Goal: Task Accomplishment & Management: Use online tool/utility

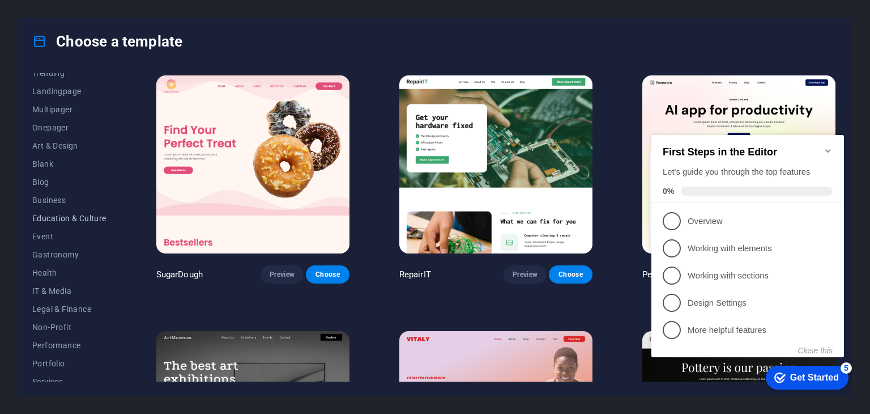
scroll to position [163, 0]
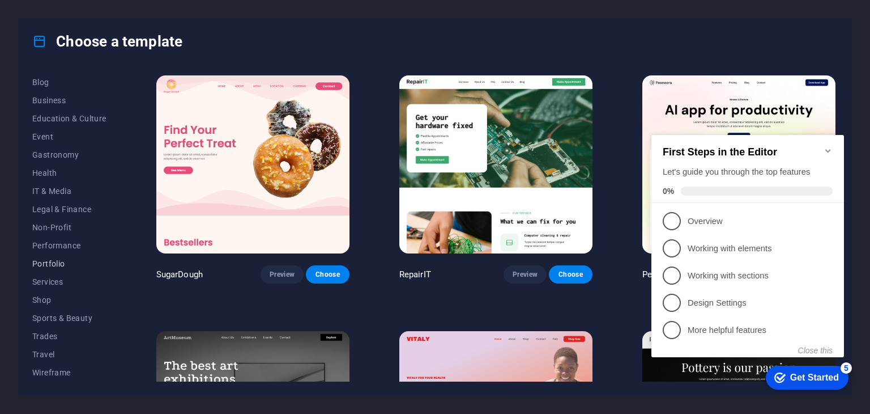
click at [59, 265] on span "Portfolio" at bounding box center [69, 263] width 74 height 9
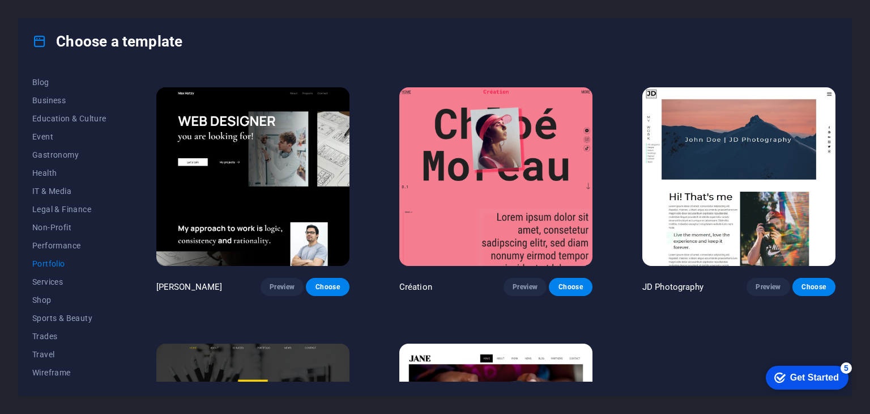
scroll to position [410, 0]
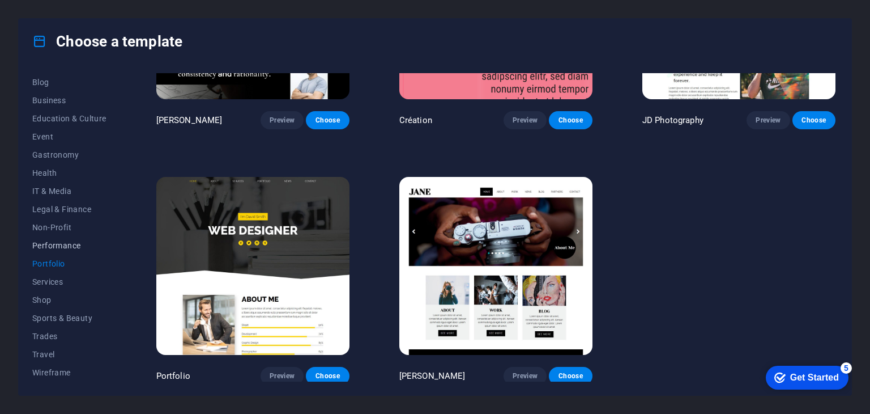
click at [48, 244] on span "Performance" at bounding box center [69, 245] width 74 height 9
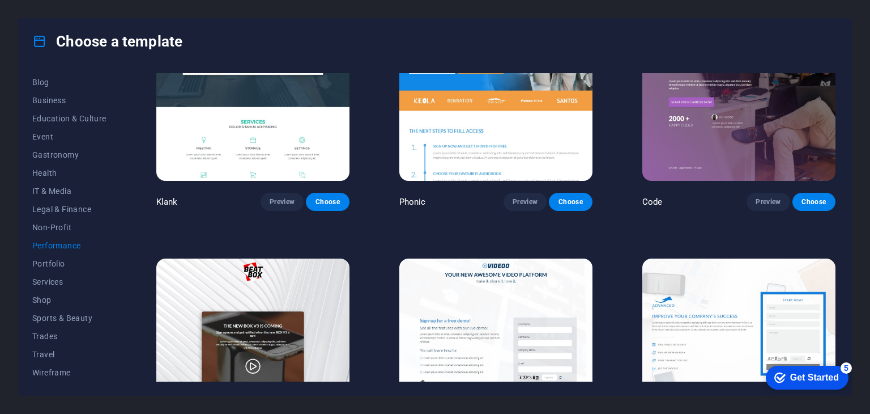
scroll to position [0, 0]
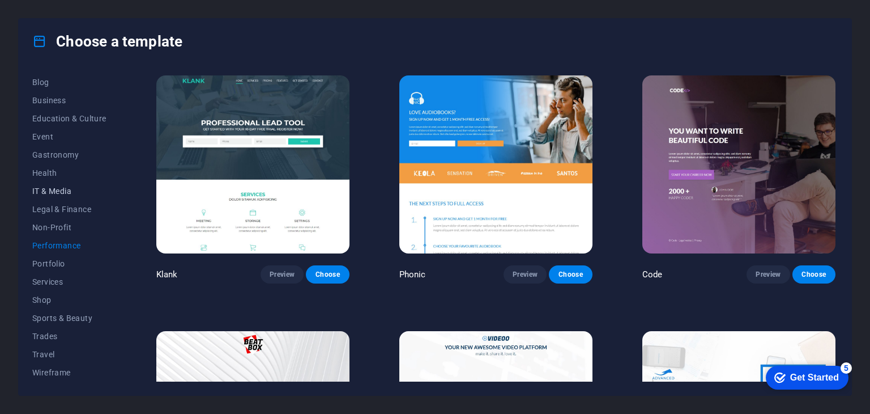
click at [52, 187] on span "IT & Media" at bounding box center [69, 190] width 74 height 9
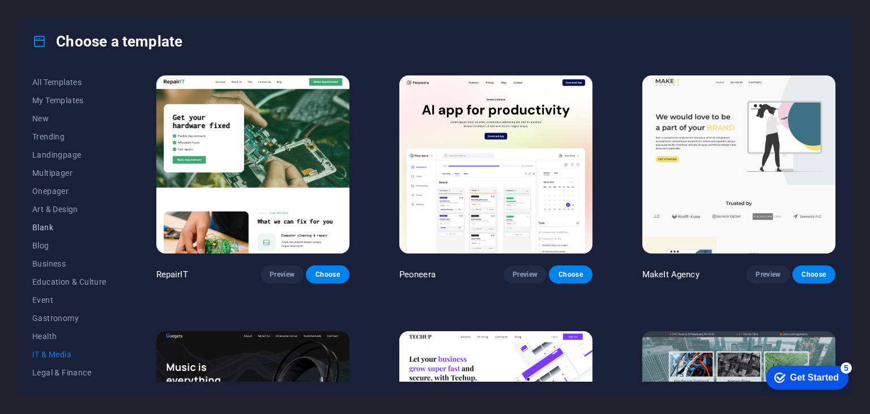
click at [48, 224] on span "Blank" at bounding box center [69, 227] width 74 height 9
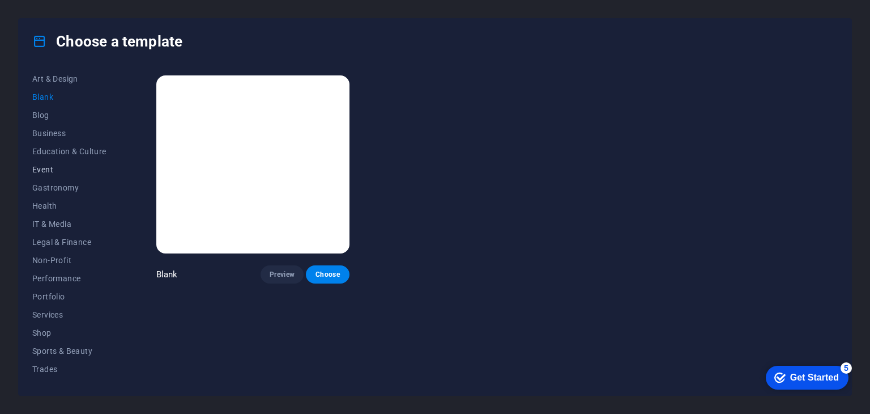
scroll to position [131, 0]
click at [50, 293] on span "Portfolio" at bounding box center [69, 295] width 74 height 9
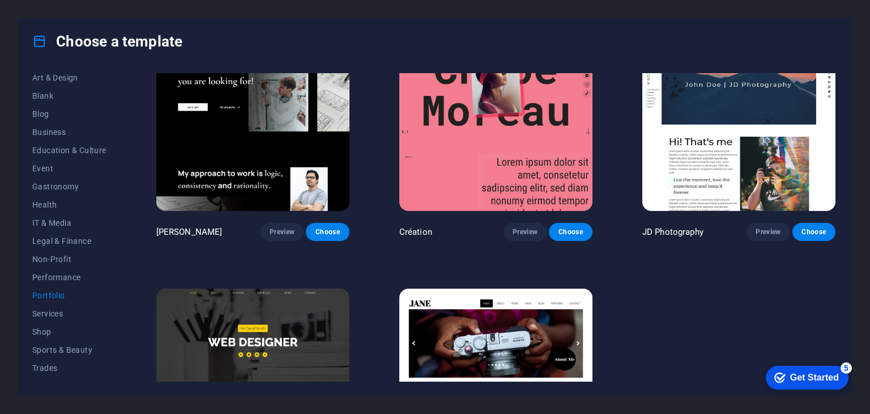
scroll to position [410, 0]
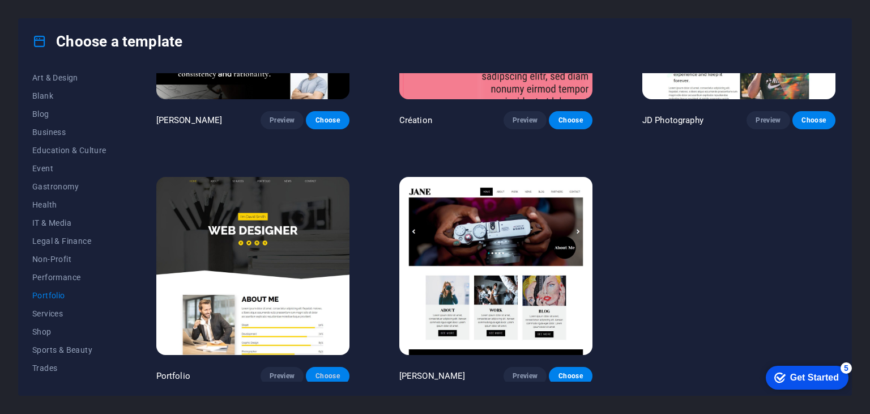
click at [325, 371] on span "Choose" at bounding box center [327, 375] width 25 height 9
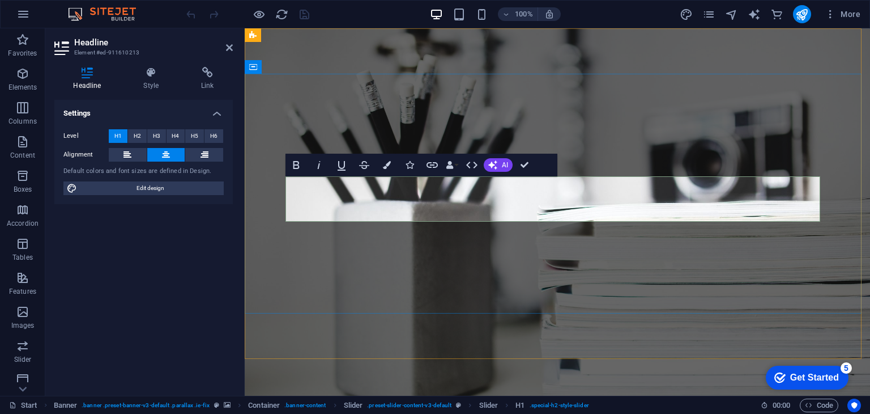
scroll to position [44, 0]
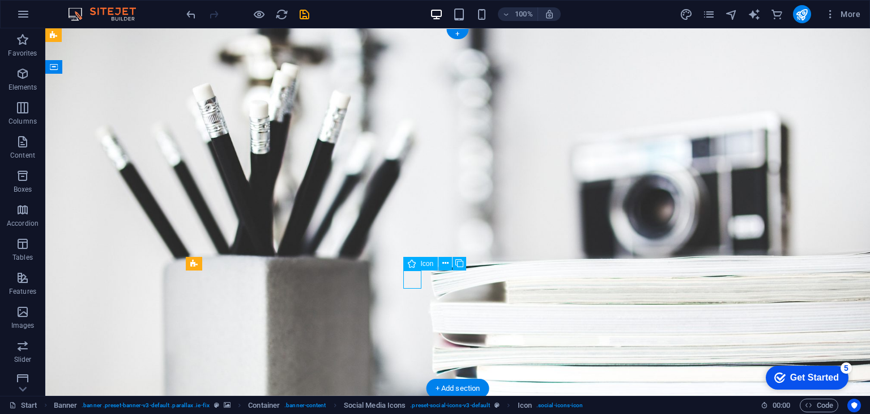
select select "xMidYMid"
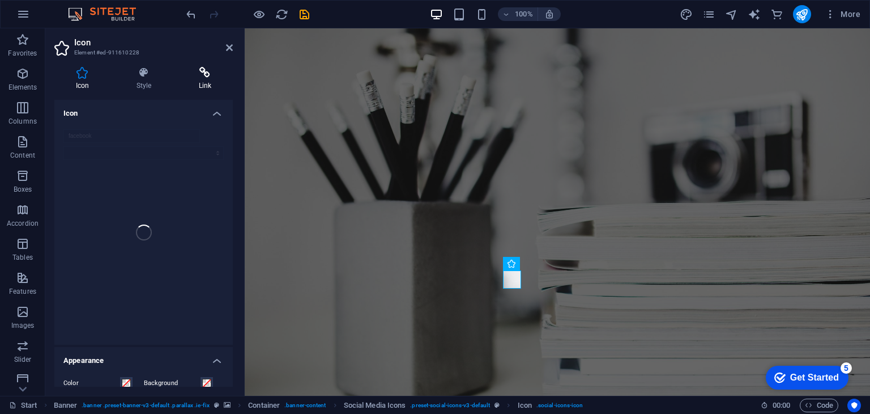
click at [204, 80] on h4 "Link" at bounding box center [205, 79] width 56 height 24
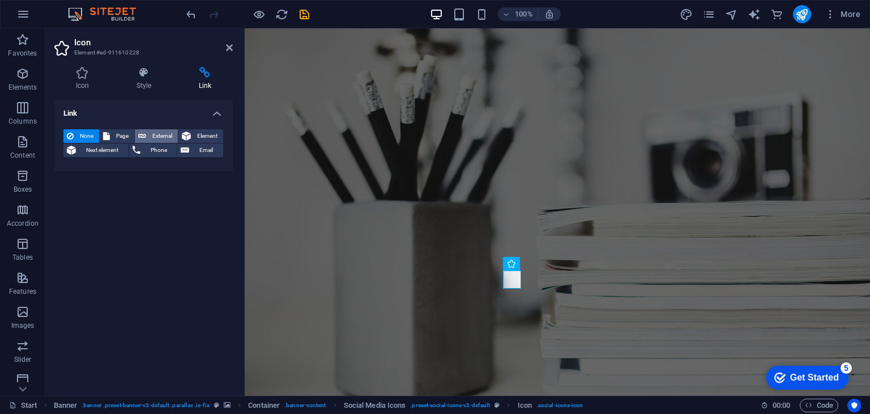
click at [145, 133] on icon at bounding box center [142, 136] width 8 height 14
select select "blank"
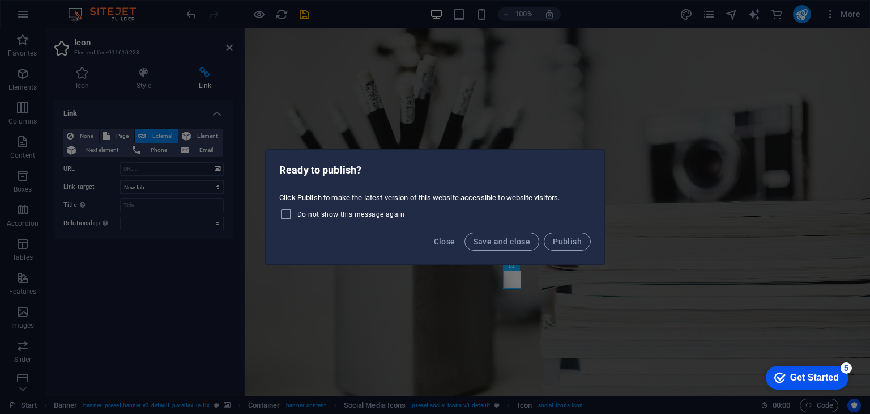
click at [546, 55] on div "Ready to publish? Click Publish to make the latest version of this website acce…" at bounding box center [435, 207] width 870 height 414
click at [446, 238] on span "Close" at bounding box center [445, 241] width 22 height 9
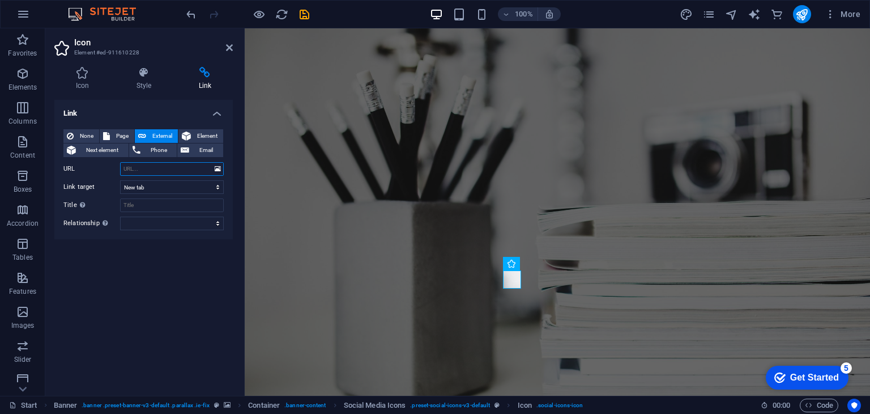
click at [146, 171] on input "URL" at bounding box center [172, 169] width 104 height 14
paste input "[URL][DOMAIN_NAME]"
type input "[URL][DOMAIN_NAME]"
click at [191, 189] on select "New tab Same tab Overlay" at bounding box center [172, 187] width 104 height 14
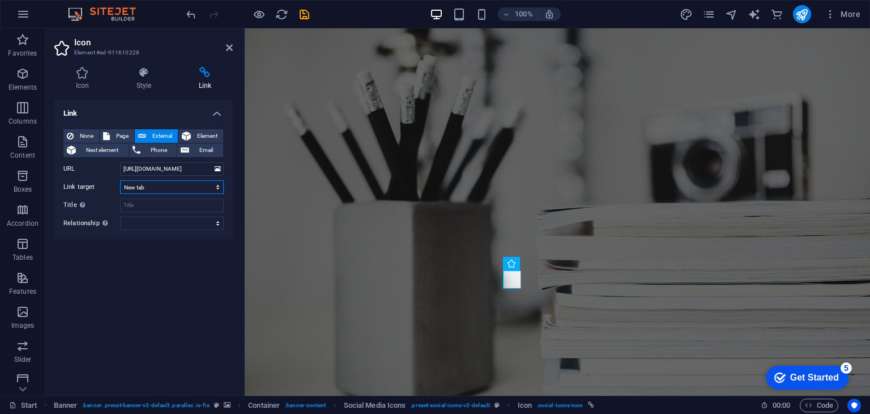
scroll to position [0, 0]
click at [120, 180] on select "New tab Same tab Overlay" at bounding box center [172, 187] width 104 height 14
click at [171, 225] on select "alternate author bookmark external help license next nofollow noreferrer noopen…" at bounding box center [172, 223] width 104 height 14
click at [181, 271] on div "Link None Page External Element Next element Phone Email Page Start Subpage Leg…" at bounding box center [143, 243] width 178 height 287
click at [184, 288] on div "Link None Page External Element Next element Phone Email Page Start Subpage Leg…" at bounding box center [143, 243] width 178 height 287
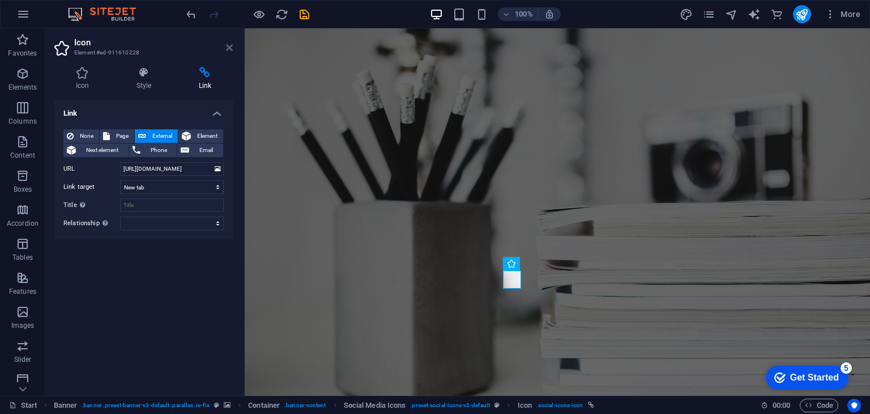
click at [228, 45] on icon at bounding box center [229, 47] width 7 height 9
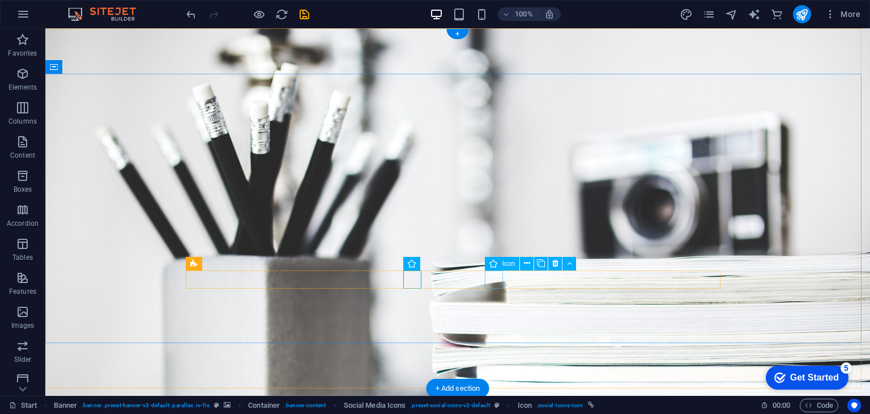
select select "xMidYMid"
select select "px"
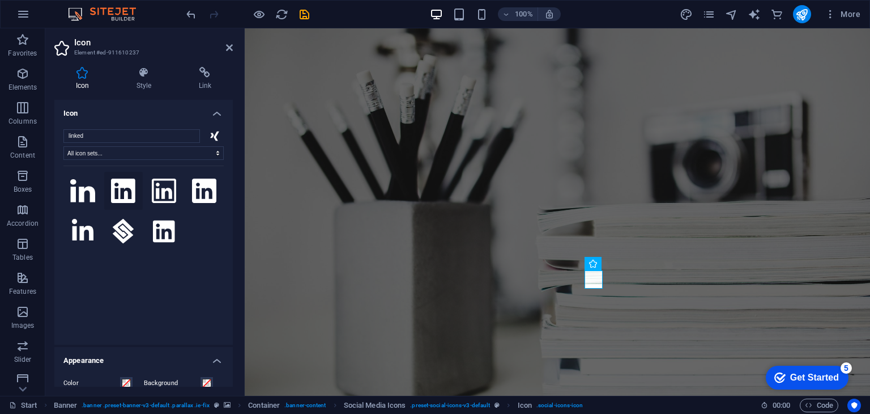
type input "linked"
click at [127, 192] on icon at bounding box center [123, 190] width 24 height 25
click at [201, 71] on icon at bounding box center [205, 72] width 56 height 11
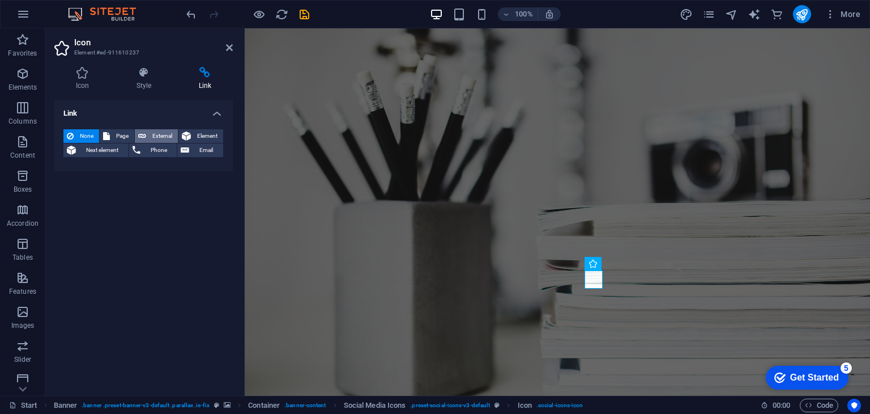
click at [151, 136] on span "External" at bounding box center [162, 136] width 25 height 14
select select "blank"
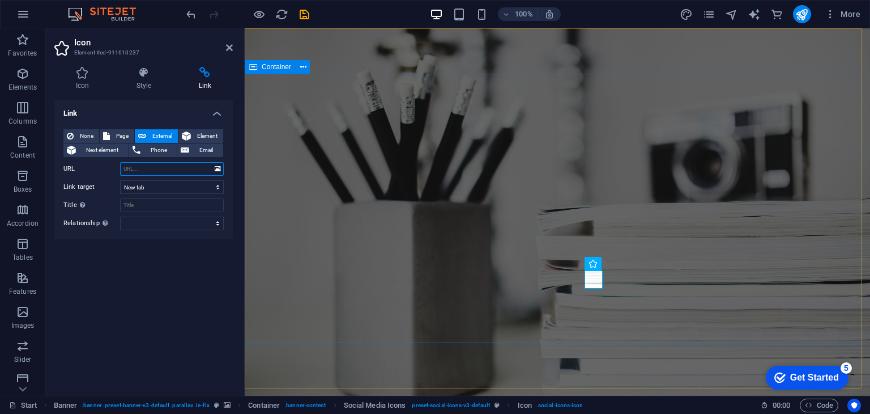
paste input "[URL][DOMAIN_NAME][PERSON_NAME]"
type input "[URL][DOMAIN_NAME][PERSON_NAME]"
click at [233, 48] on aside "Icon Element #ed-911610237 Icon Style Link Icon linked All icon sets... IcoFont…" at bounding box center [144, 211] width 199 height 367
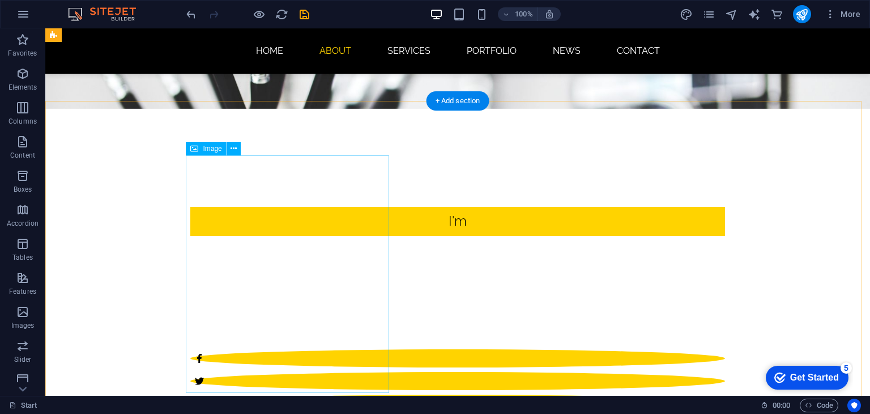
scroll to position [281, 0]
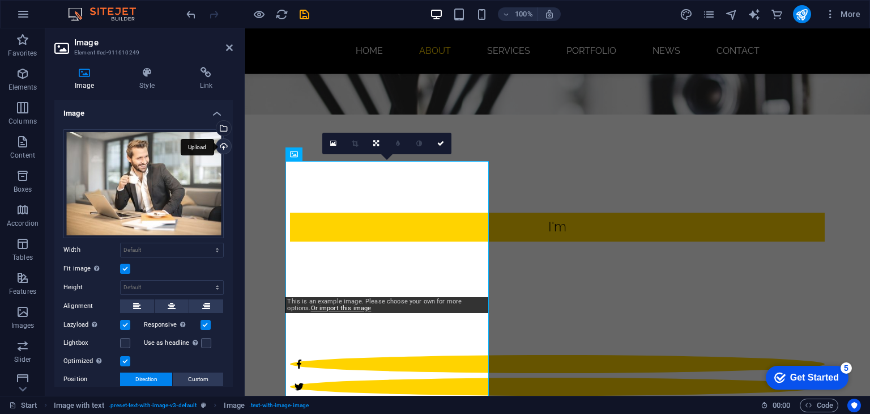
click at [223, 147] on div "Upload" at bounding box center [222, 147] width 17 height 17
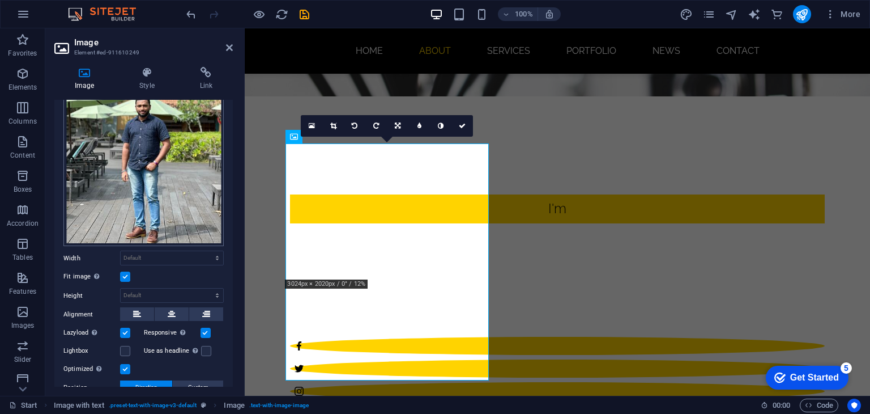
scroll to position [113, 0]
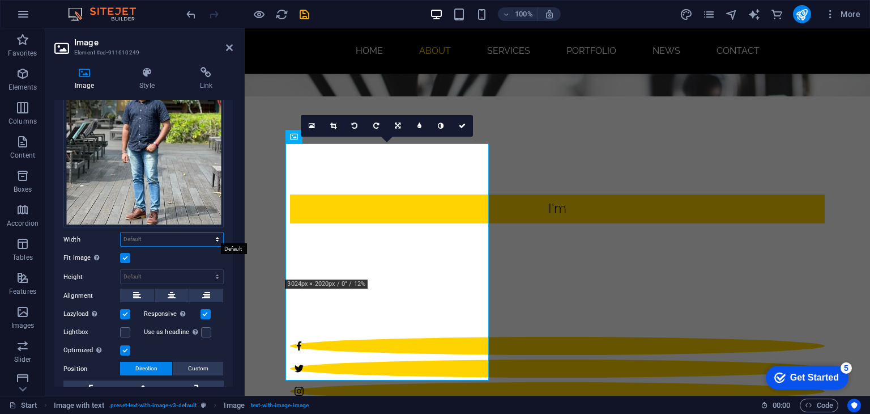
click at [191, 236] on select "Default auto px rem % em vh vw" at bounding box center [172, 239] width 103 height 14
click at [231, 51] on icon at bounding box center [229, 47] width 7 height 9
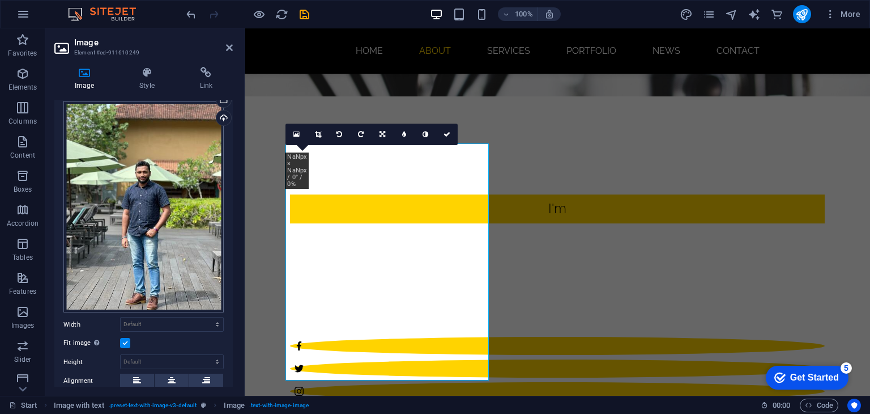
scroll to position [33, 0]
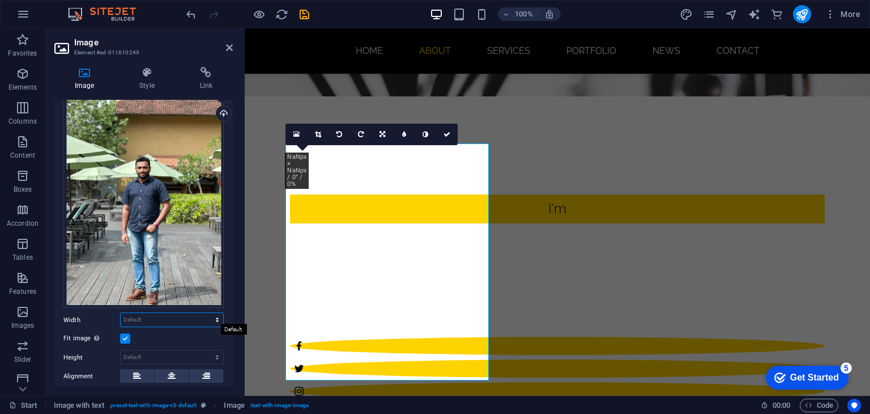
click at [186, 318] on select "Default auto px rem % em vh vw" at bounding box center [172, 320] width 103 height 14
click at [121, 313] on select "Default auto px rem % em vh vw" at bounding box center [172, 320] width 103 height 14
select select "DISABLED_OPTION_VALUE"
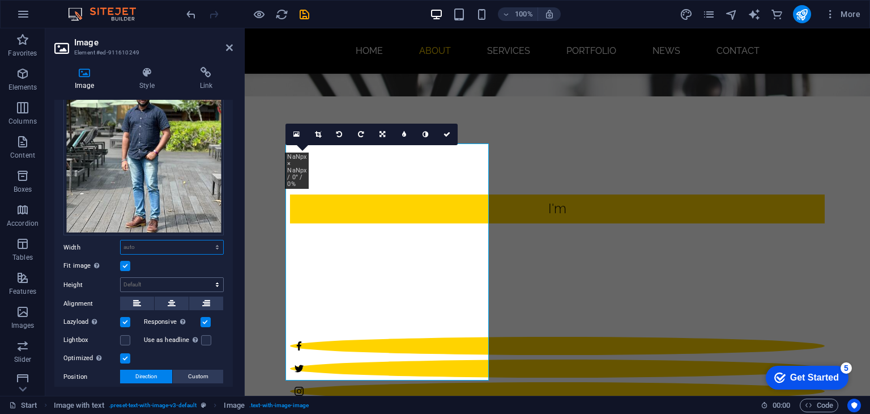
scroll to position [106, 0]
click at [198, 282] on select "Default auto px" at bounding box center [172, 284] width 103 height 14
click at [121, 277] on select "Default auto px" at bounding box center [172, 284] width 103 height 14
select select "DISABLED_OPTION_VALUE"
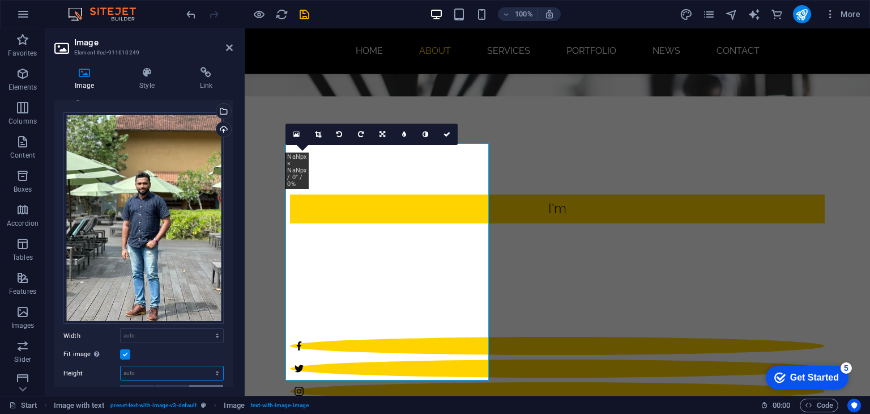
scroll to position [0, 0]
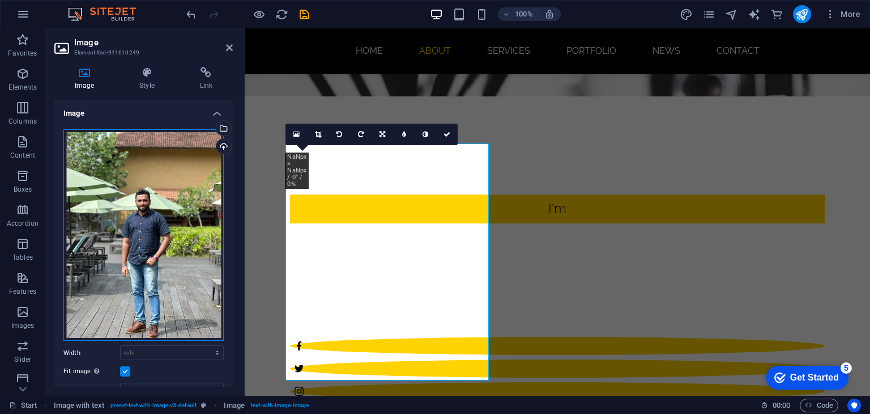
click at [161, 228] on div "Drag files here, click to choose files or select files from Files or our free s…" at bounding box center [143, 235] width 160 height 212
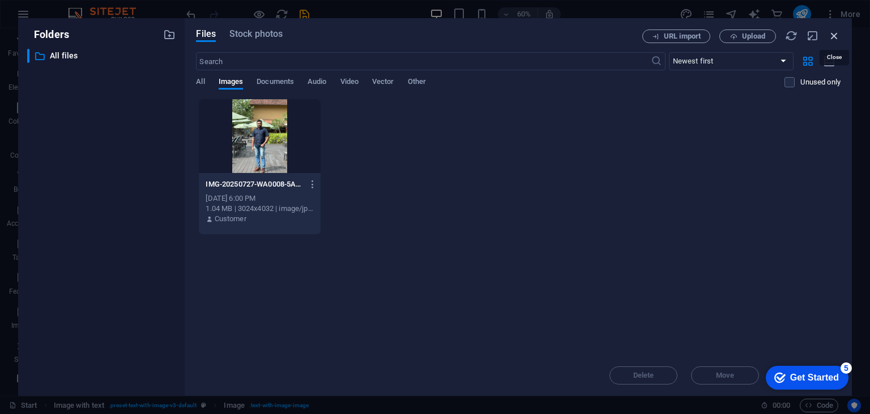
click at [834, 39] on icon "button" at bounding box center [834, 35] width 12 height 12
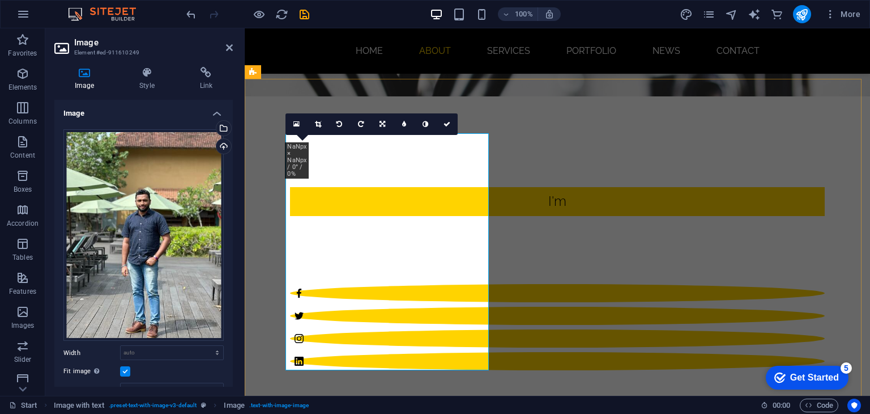
scroll to position [270, 0]
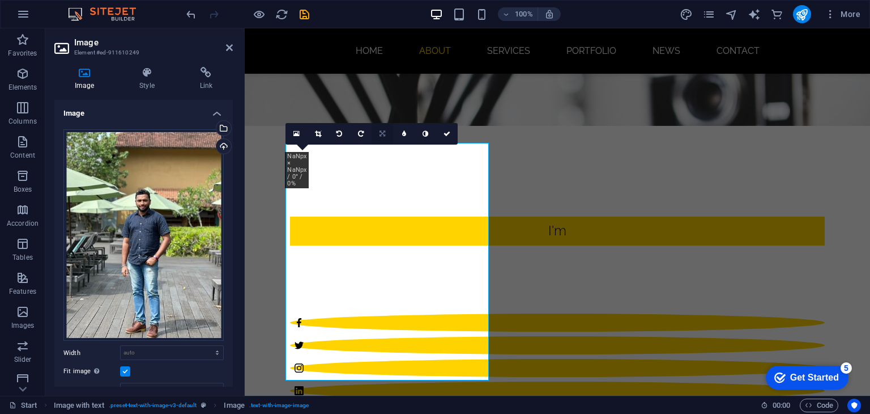
click at [380, 137] on link at bounding box center [383, 134] width 22 height 22
click at [399, 155] on icon at bounding box center [404, 156] width 10 height 10
click at [449, 131] on icon at bounding box center [447, 133] width 7 height 7
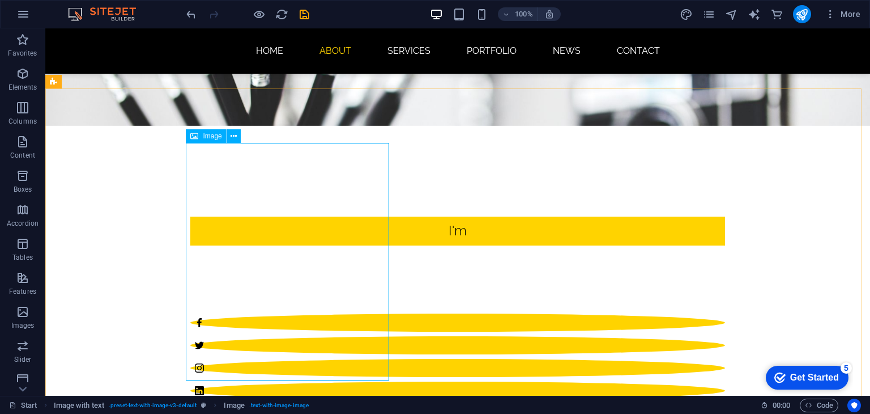
click at [196, 137] on icon at bounding box center [194, 136] width 8 height 14
drag, startPoint x: 242, startPoint y: 165, endPoint x: 224, endPoint y: 152, distance: 22.3
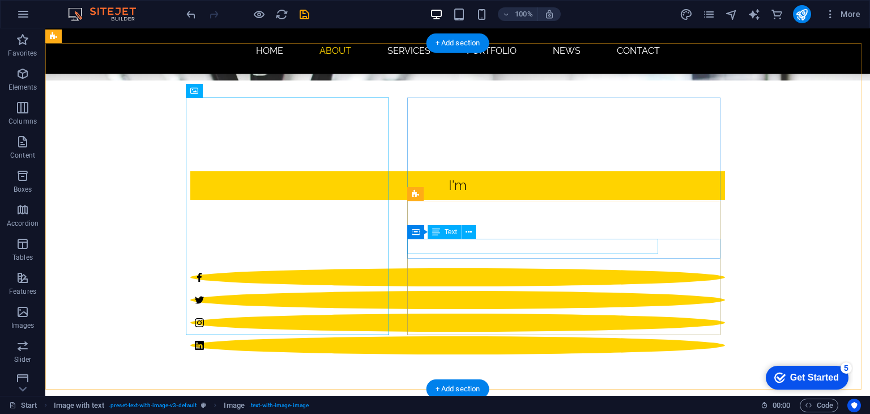
scroll to position [313, 0]
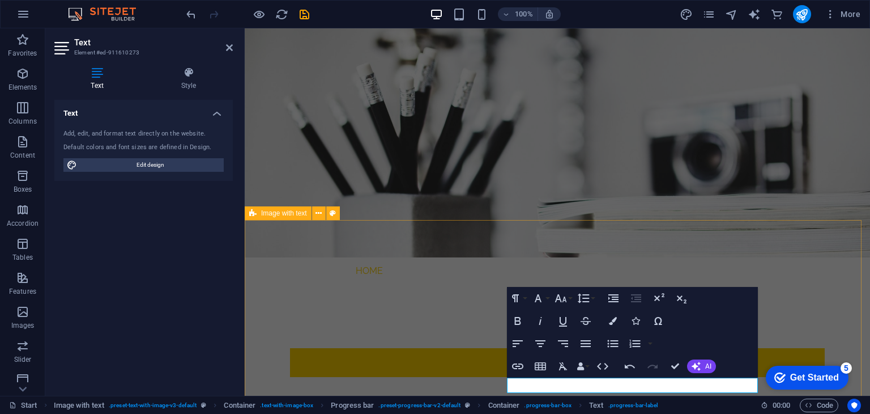
scroll to position [0, 0]
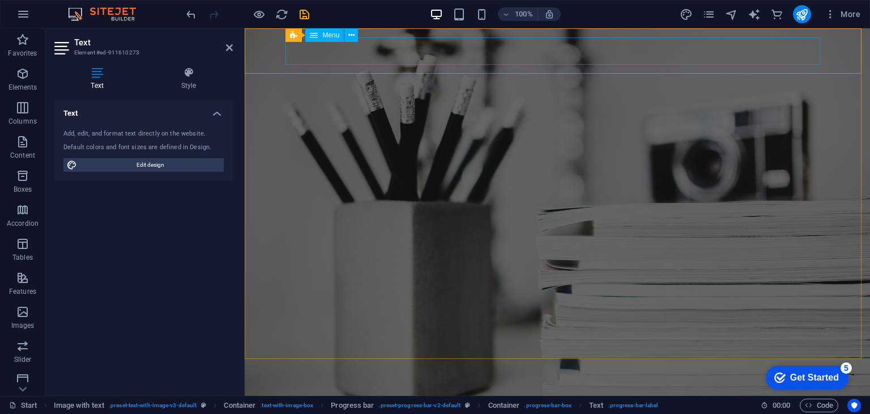
click at [369, 395] on nav "Home About Services Portfolio News Contact" at bounding box center [557, 408] width 535 height 27
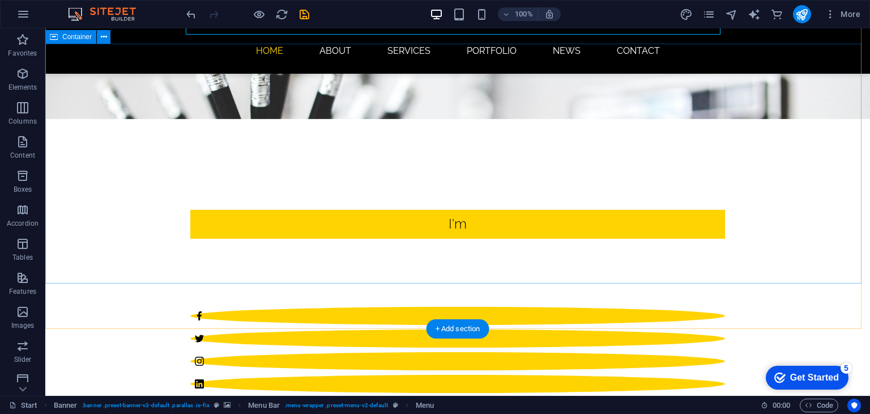
click at [369, 57] on nav "Home About Services Portfolio News Contact" at bounding box center [457, 50] width 535 height 27
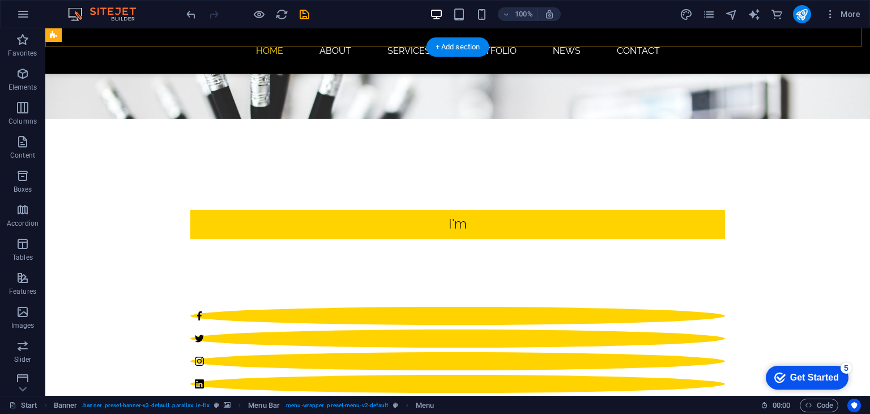
scroll to position [312, 0]
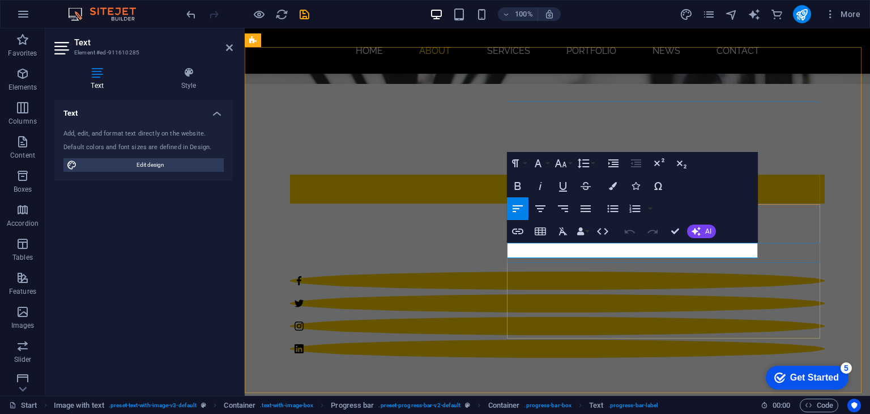
click at [551, 291] on span "HTML" at bounding box center [553, 289] width 19 height 7
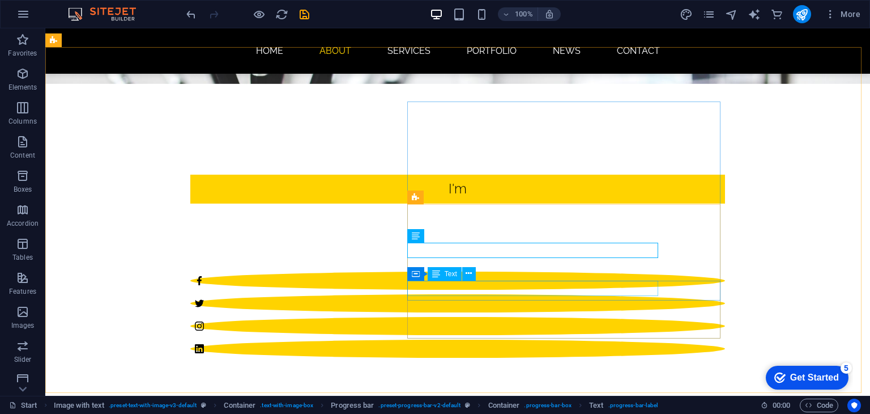
click at [432, 278] on icon at bounding box center [436, 274] width 8 height 14
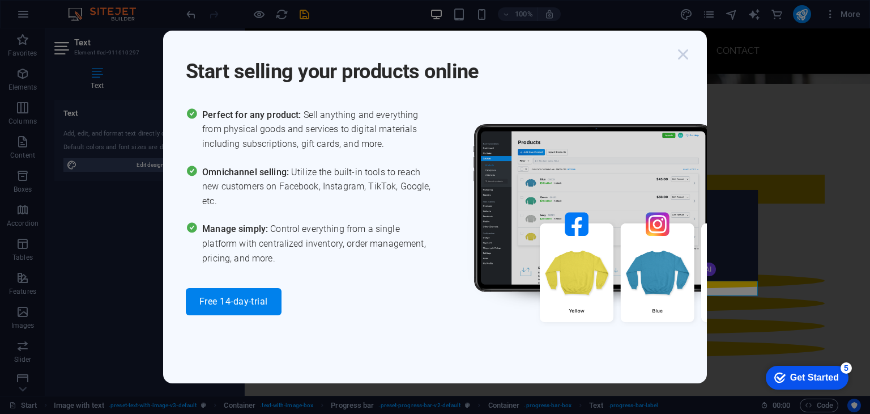
click at [684, 53] on icon "button" at bounding box center [683, 54] width 20 height 20
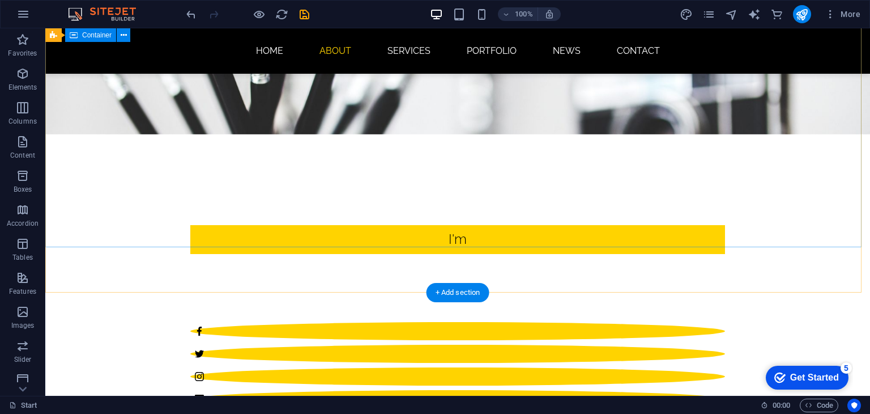
scroll to position [0, 0]
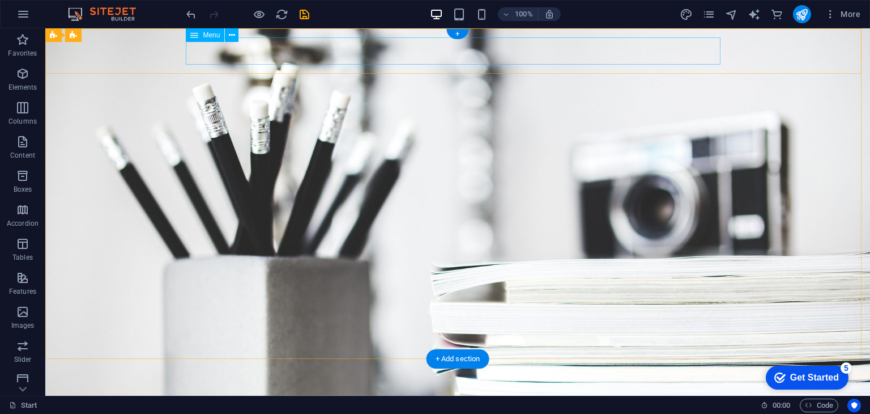
click at [262, 395] on nav "Home About Services Portfolio News Contact" at bounding box center [457, 408] width 535 height 27
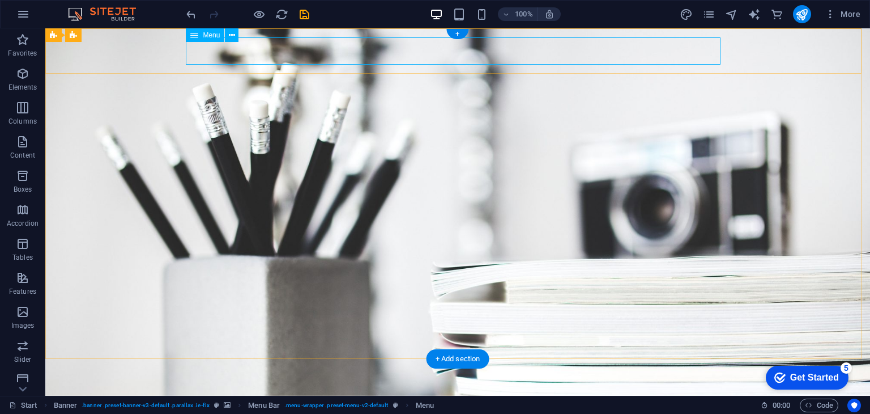
click at [265, 395] on nav "Home About Services Portfolio News Contact" at bounding box center [457, 408] width 535 height 27
click at [263, 395] on nav "Home About Services Portfolio News Contact" at bounding box center [457, 408] width 535 height 27
click at [337, 395] on nav "Home About Services Portfolio News Contact" at bounding box center [457, 408] width 535 height 27
click at [328, 395] on nav "Home About Services Portfolio News Contact" at bounding box center [457, 408] width 535 height 27
click at [395, 395] on nav "Home About Services Portfolio News Contact" at bounding box center [457, 408] width 535 height 27
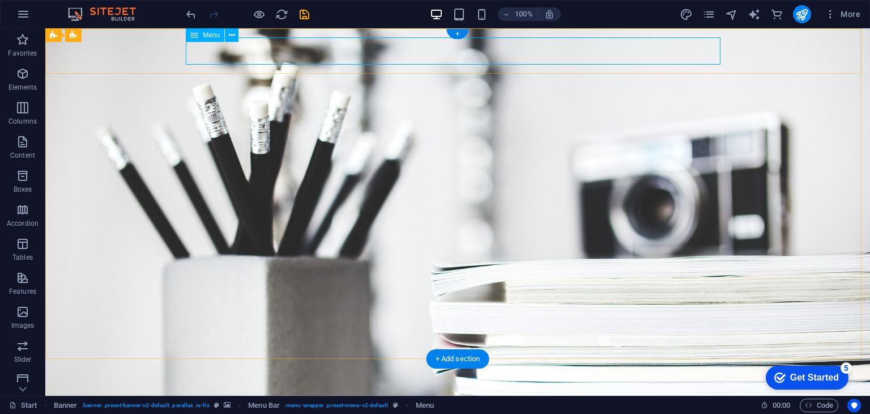
click at [256, 395] on nav "Home About Services Portfolio News Contact" at bounding box center [457, 408] width 535 height 27
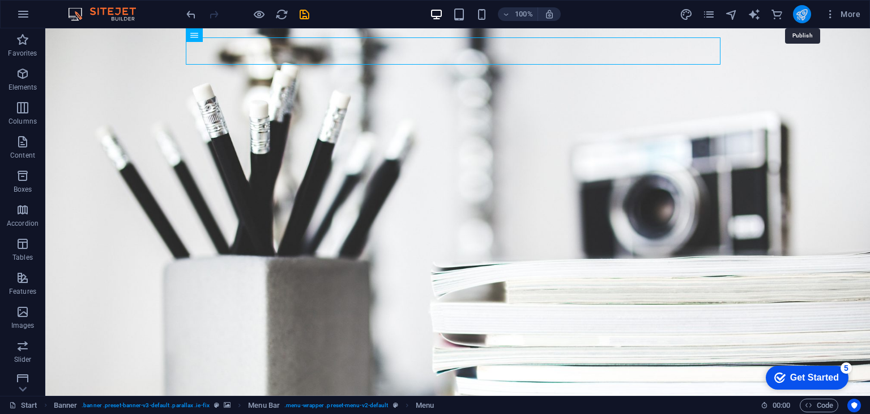
click at [802, 12] on icon "publish" at bounding box center [801, 14] width 13 height 13
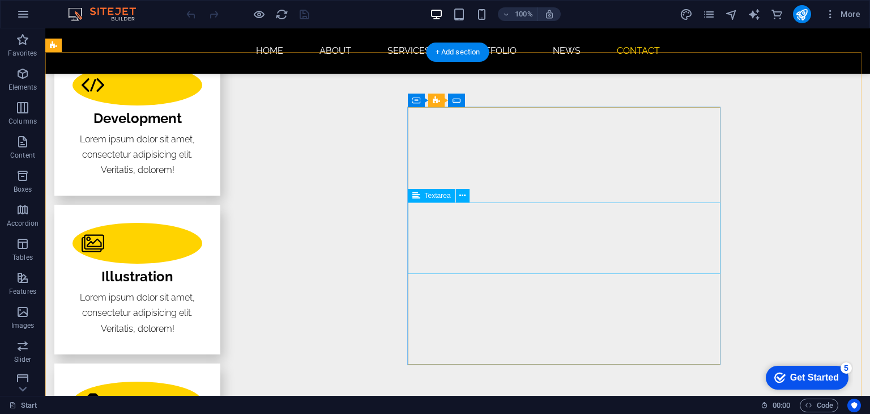
scroll to position [2155, 0]
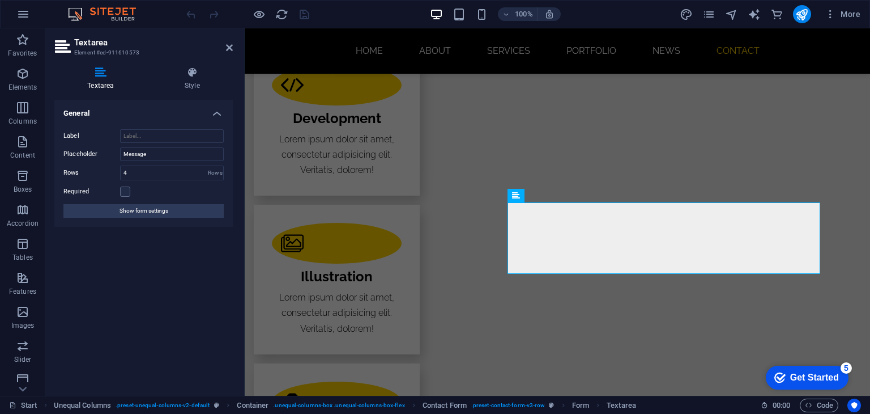
click at [233, 48] on aside "Textarea Element #ed-911610573 Textarea Style General Label Placeholder Message…" at bounding box center [144, 211] width 199 height 367
click at [229, 48] on icon at bounding box center [229, 47] width 7 height 9
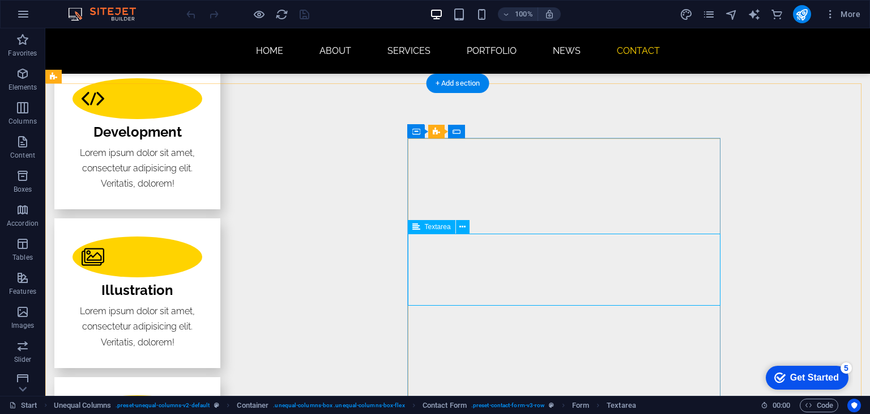
scroll to position [2094, 0]
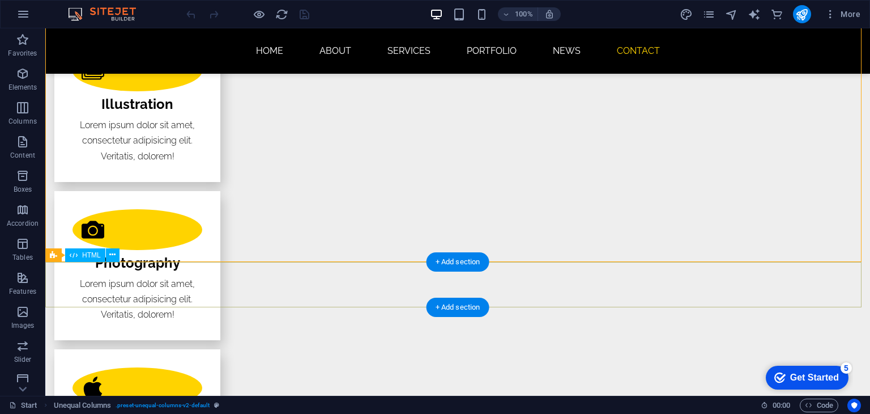
scroll to position [2386, 0]
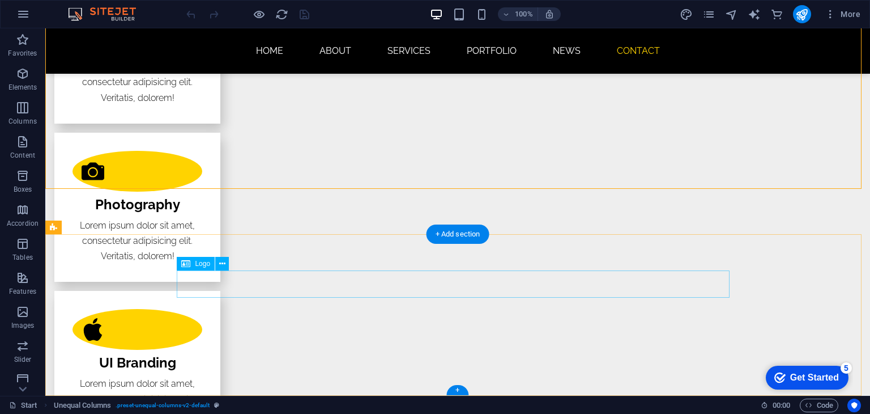
select select "px"
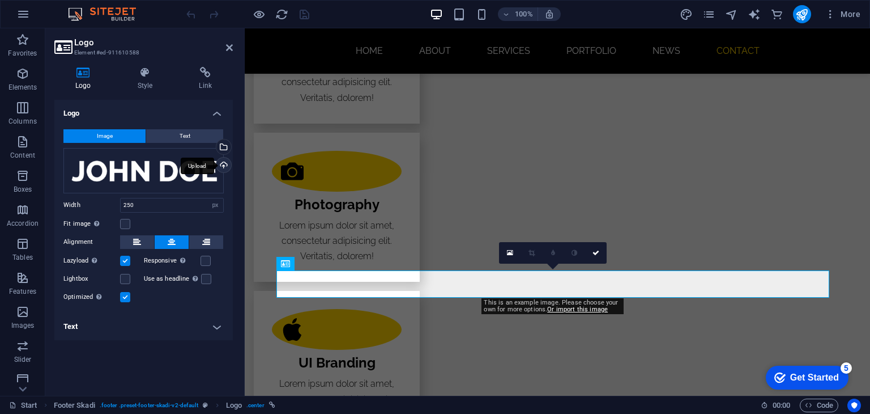
click at [222, 164] on div "Upload" at bounding box center [222, 165] width 17 height 17
click at [189, 203] on input "250" at bounding box center [172, 205] width 103 height 14
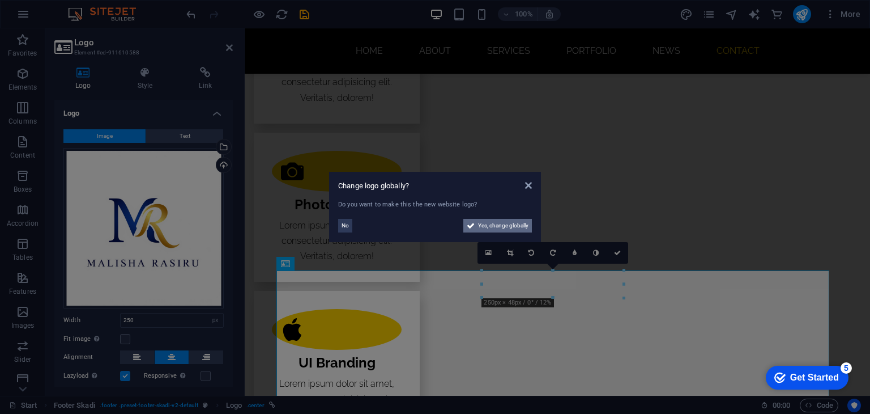
click at [496, 223] on span "Yes, change globally" at bounding box center [503, 226] width 50 height 14
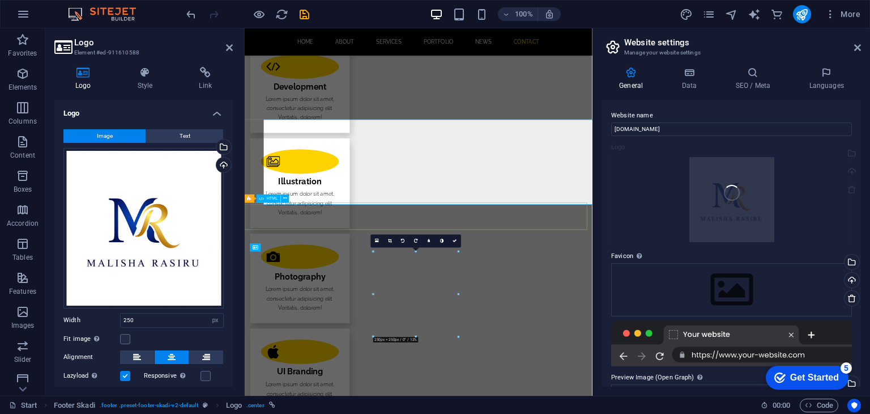
scroll to position [2476, 0]
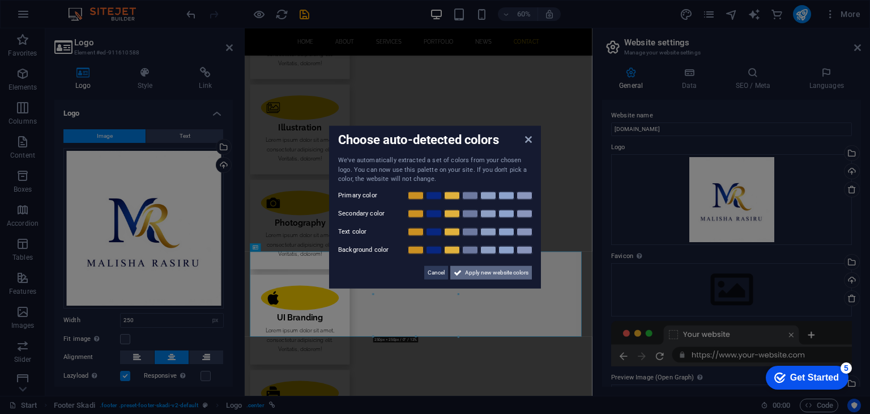
click at [494, 275] on span "Apply new website colors" at bounding box center [496, 272] width 63 height 14
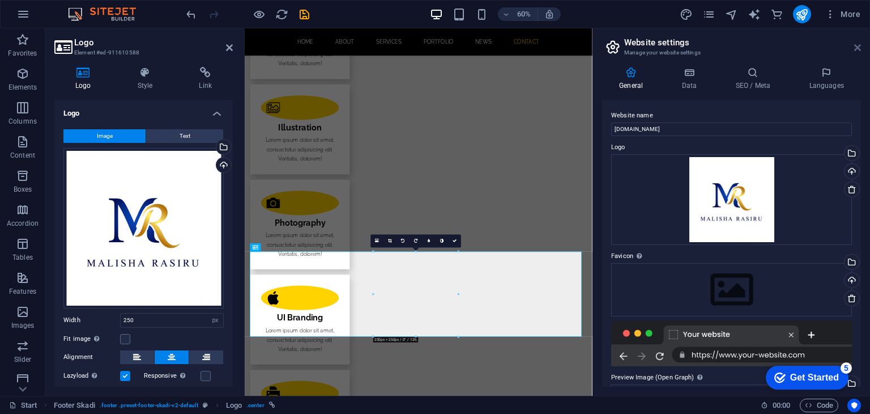
click at [857, 48] on icon at bounding box center [857, 47] width 7 height 9
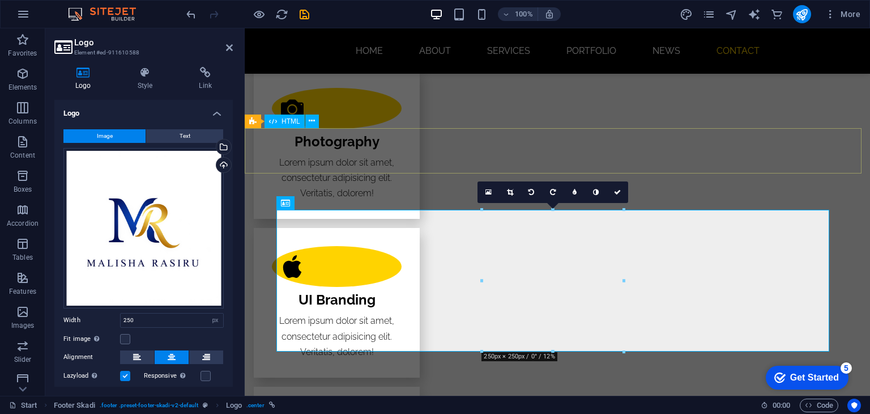
scroll to position [2446, 0]
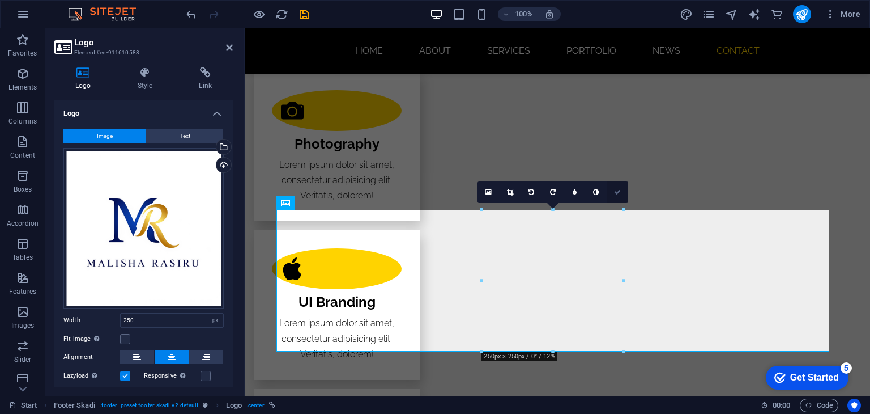
click at [616, 191] on icon at bounding box center [617, 192] width 7 height 7
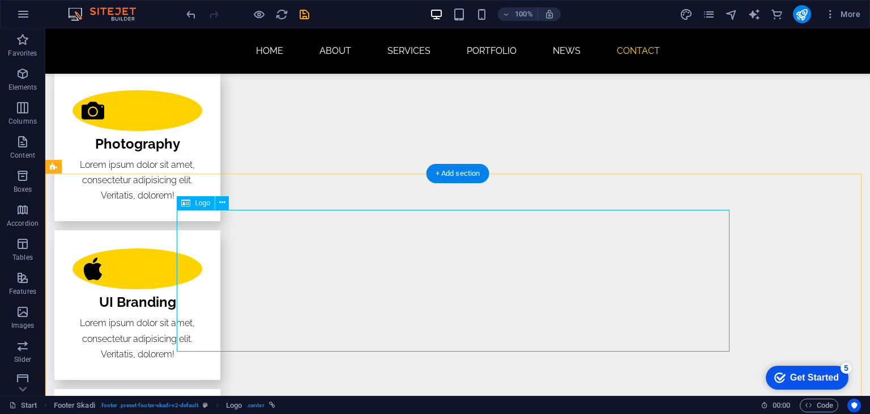
select select "px"
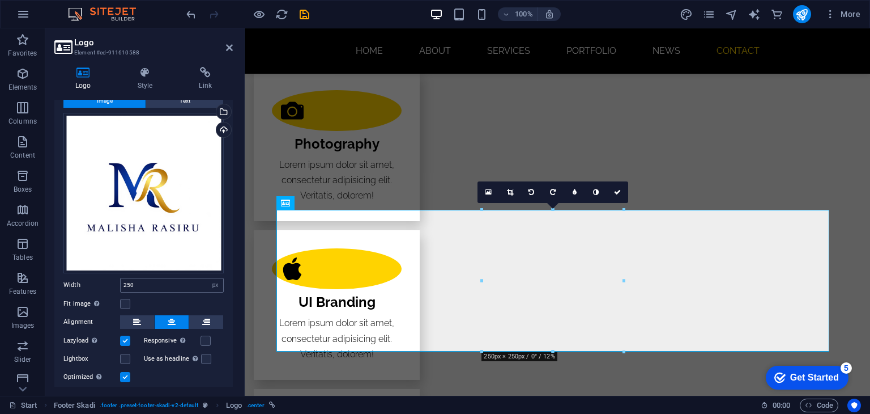
scroll to position [66, 0]
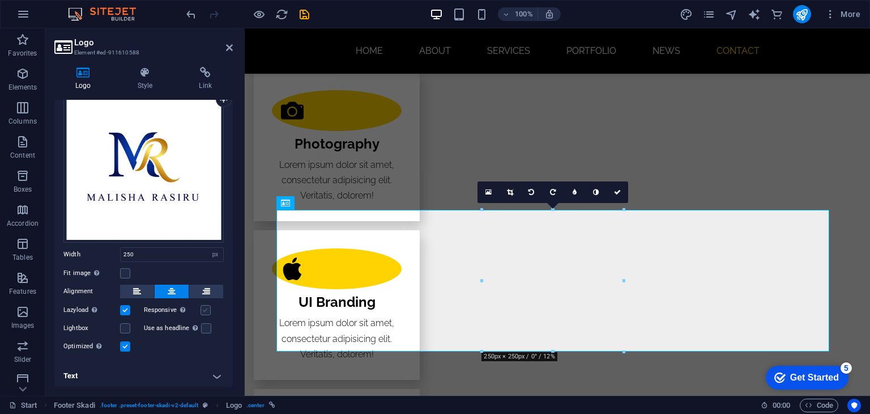
click at [202, 306] on label at bounding box center [206, 310] width 10 height 10
click at [0, 0] on input "Responsive Automatically load retina image and smartphone optimized sizes." at bounding box center [0, 0] width 0 height 0
click at [207, 379] on h4 "Text" at bounding box center [143, 375] width 178 height 27
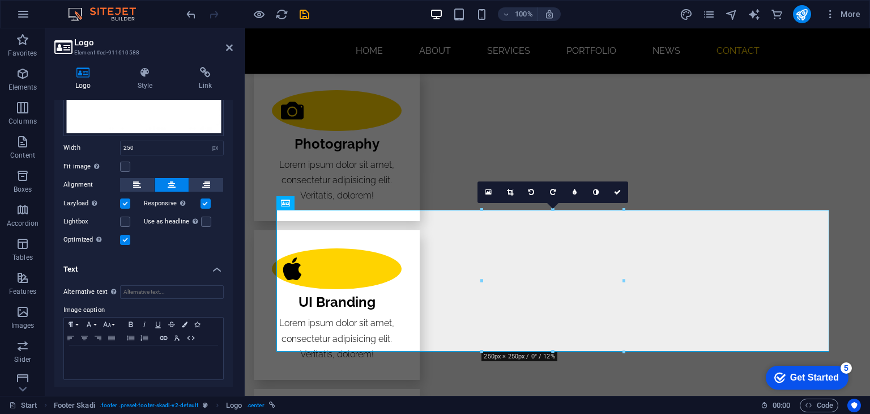
scroll to position [0, 0]
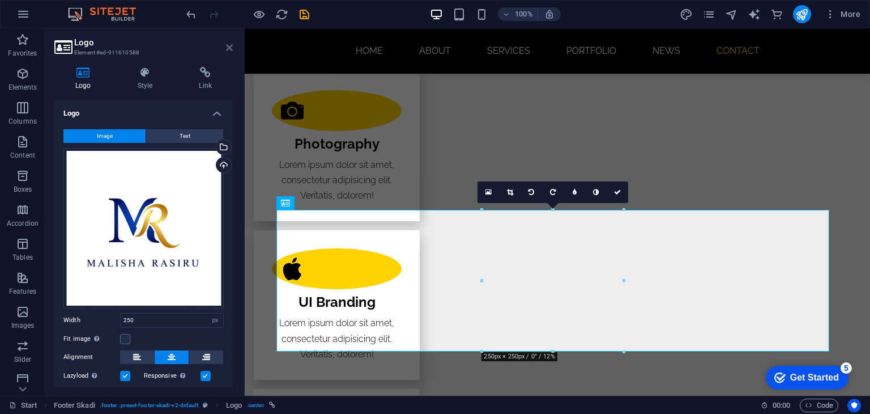
click at [227, 43] on icon at bounding box center [229, 47] width 7 height 9
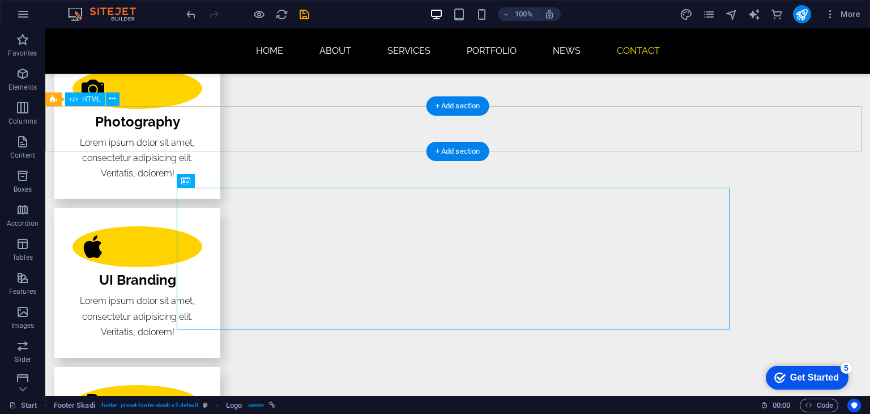
scroll to position [2500, 0]
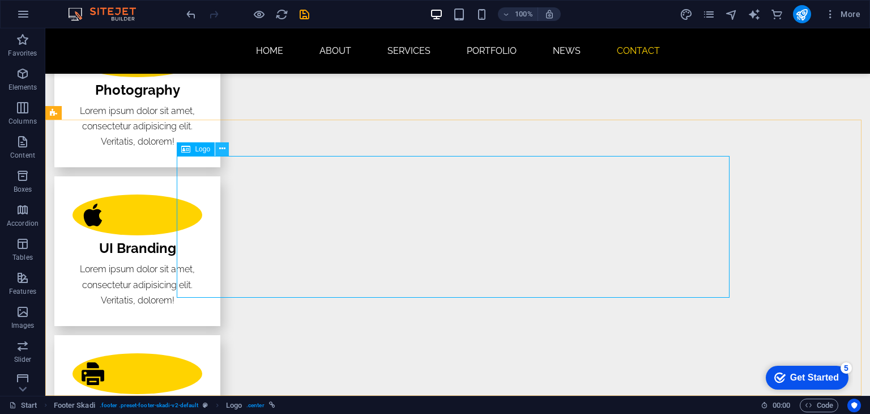
click at [220, 147] on icon at bounding box center [222, 149] width 6 height 12
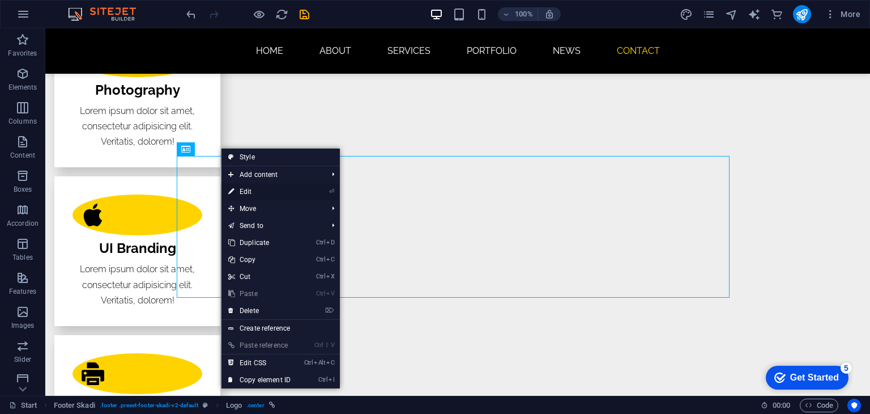
click at [259, 189] on link "⏎ Edit" at bounding box center [260, 191] width 76 height 17
select select "px"
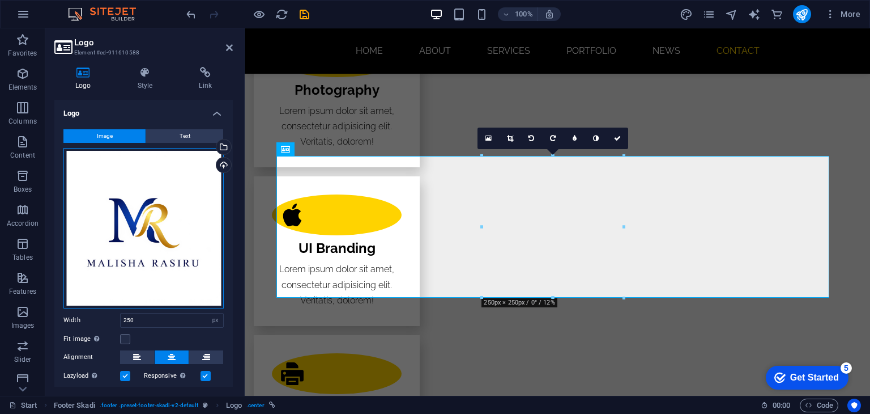
click at [188, 241] on div "Drag files here, click to choose files or select files from Files or our free s…" at bounding box center [143, 228] width 160 height 160
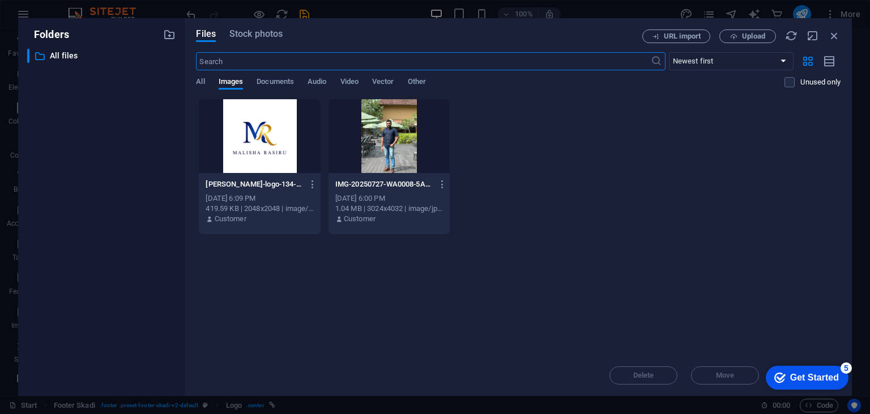
scroll to position [2476, 0]
click at [263, 139] on div at bounding box center [259, 136] width 121 height 74
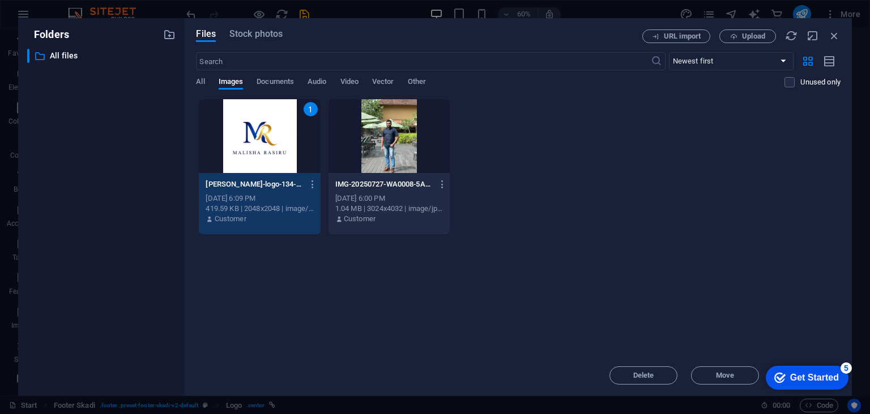
click at [263, 139] on div "1" at bounding box center [259, 136] width 121 height 74
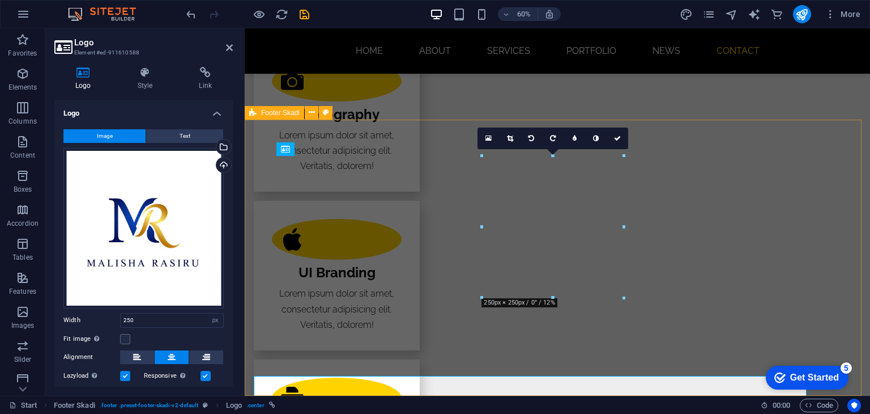
scroll to position [2500, 0]
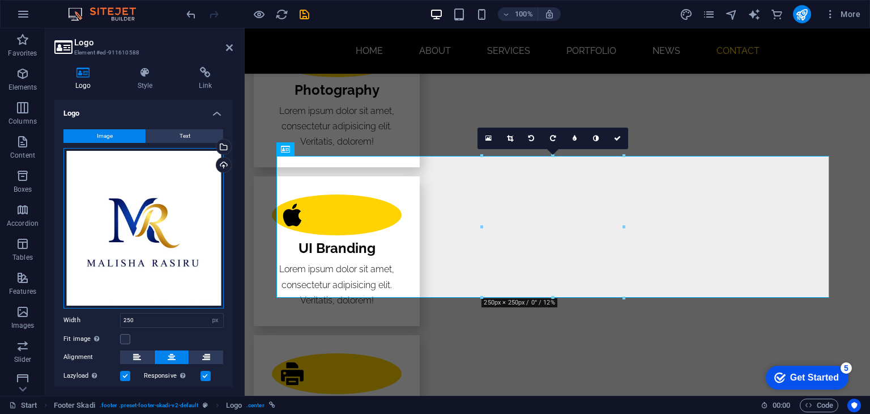
click at [176, 215] on div "Drag files here, click to choose files or select files from Files or our free s…" at bounding box center [143, 228] width 160 height 160
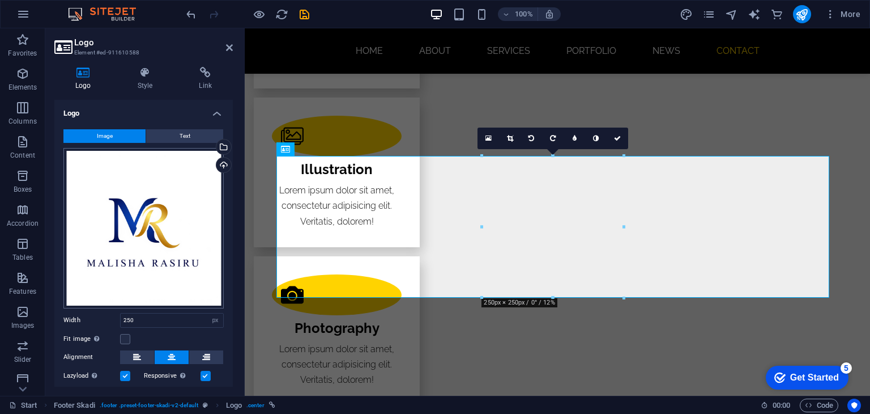
scroll to position [2476, 0]
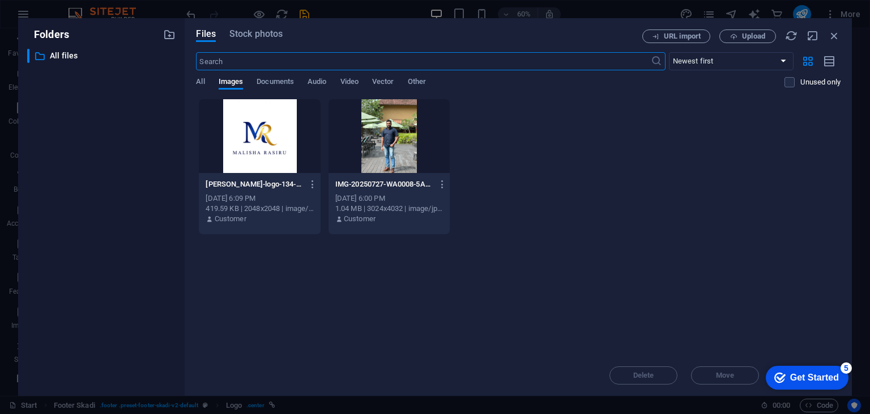
click at [291, 147] on div at bounding box center [259, 136] width 121 height 74
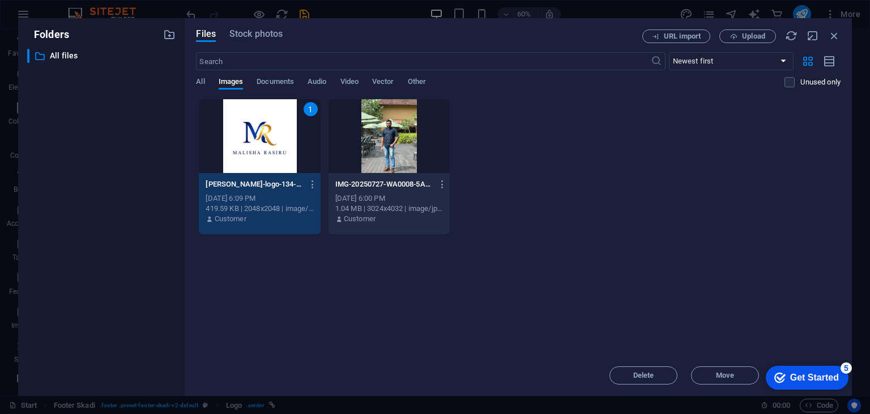
click at [291, 146] on div "1" at bounding box center [259, 136] width 121 height 74
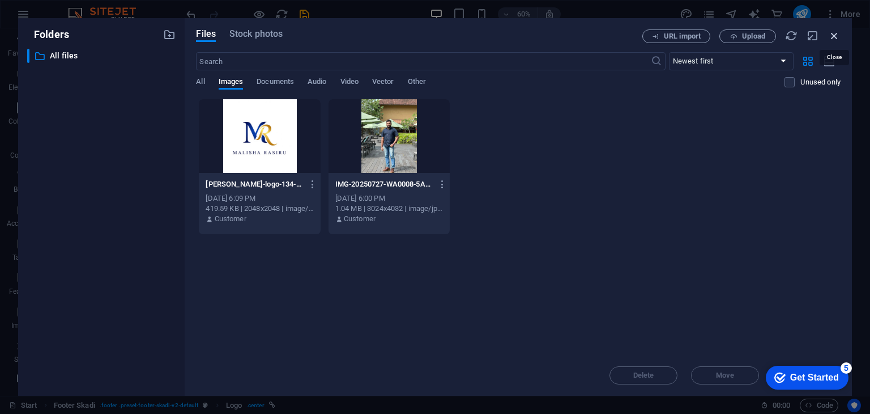
click at [830, 32] on icon "button" at bounding box center [834, 35] width 12 height 12
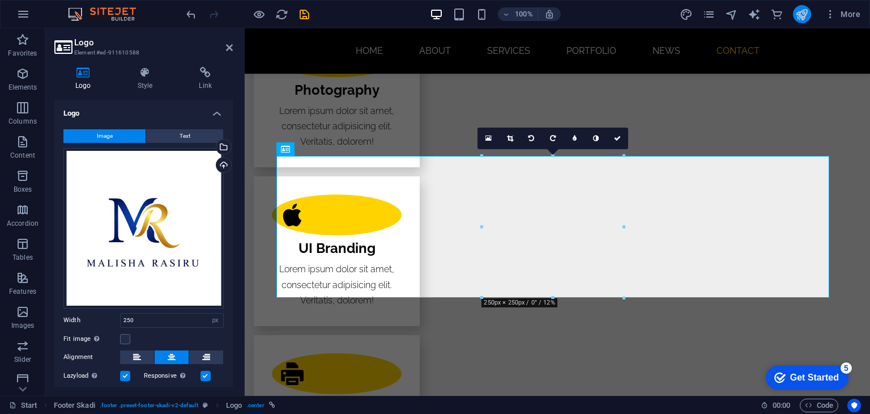
click at [798, 14] on icon "publish" at bounding box center [801, 14] width 13 height 13
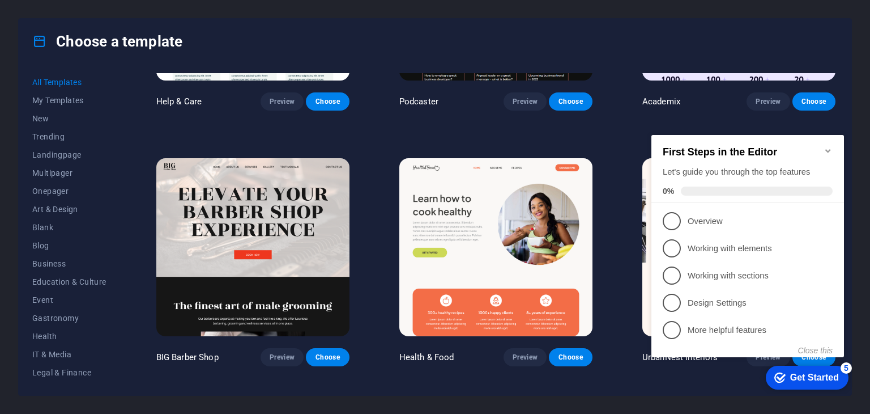
scroll to position [1462, 0]
